Goal: Communication & Community: Answer question/provide support

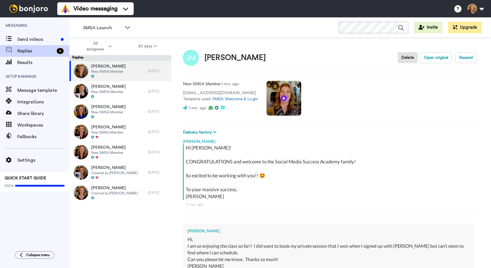
type textarea "x"
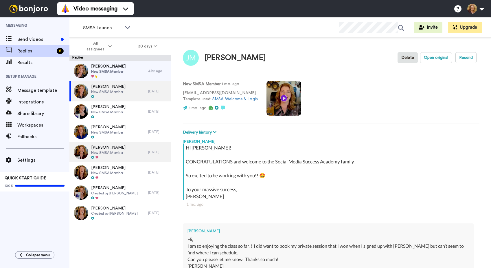
type textarea "x"
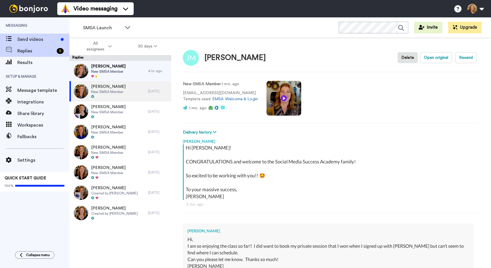
click at [30, 38] on span "Send videos" at bounding box center [37, 39] width 41 height 7
